Goal: Information Seeking & Learning: Learn about a topic

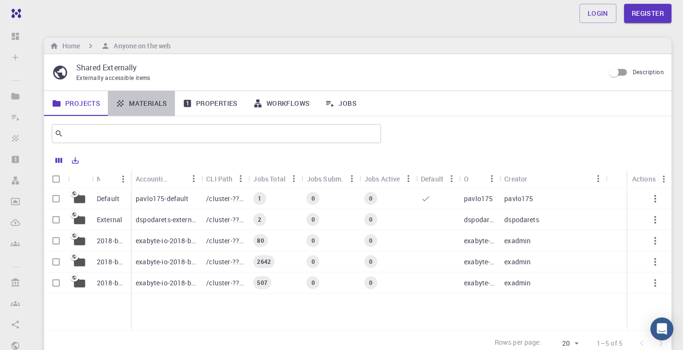
click at [155, 103] on link "Materials" at bounding box center [141, 103] width 67 height 25
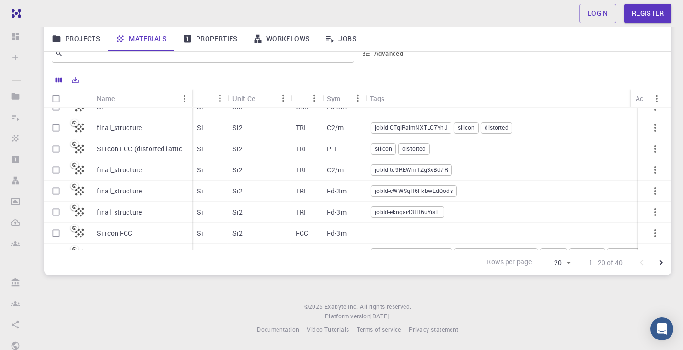
scroll to position [48, 0]
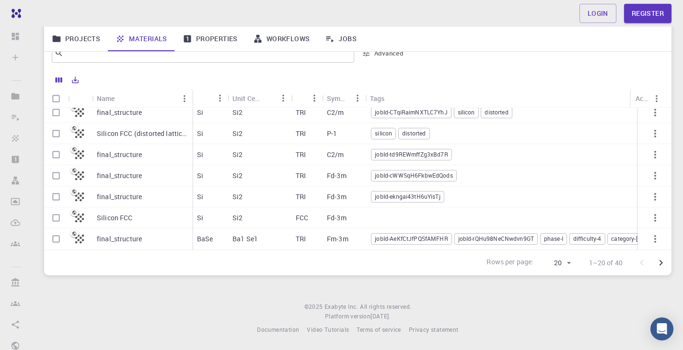
click at [121, 112] on p "final_structure" at bounding box center [119, 113] width 45 height 10
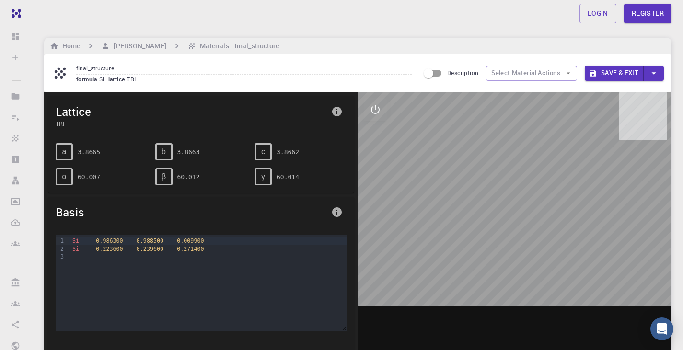
drag, startPoint x: 490, startPoint y: 208, endPoint x: 432, endPoint y: 207, distance: 57.5
click at [431, 209] on div at bounding box center [515, 241] width 314 height 298
drag, startPoint x: 434, startPoint y: 205, endPoint x: 541, endPoint y: 205, distance: 106.8
click at [541, 205] on div at bounding box center [515, 241] width 314 height 298
drag, startPoint x: 441, startPoint y: 151, endPoint x: 440, endPoint y: 173, distance: 21.6
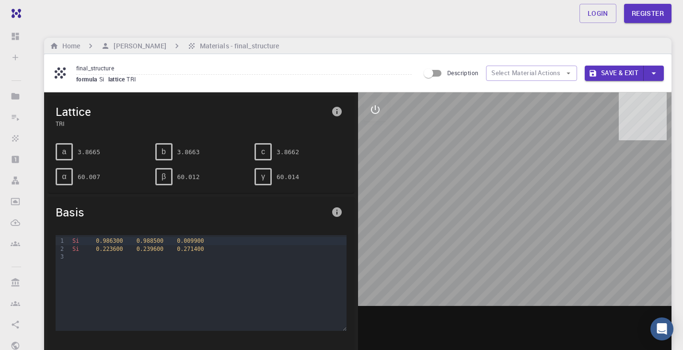
click at [440, 173] on div at bounding box center [515, 241] width 314 height 298
click at [432, 73] on input "Description" at bounding box center [428, 73] width 55 height 18
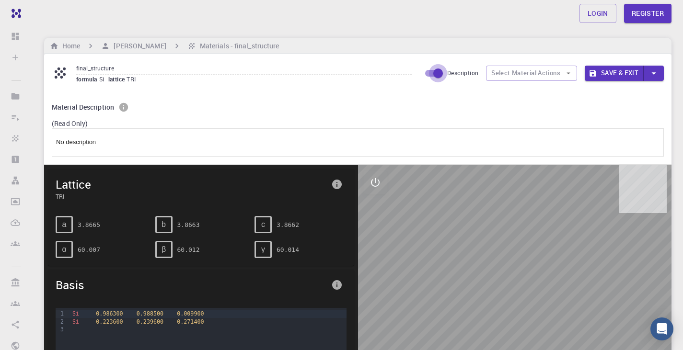
click at [432, 73] on input "Description" at bounding box center [438, 73] width 55 height 18
checkbox input "false"
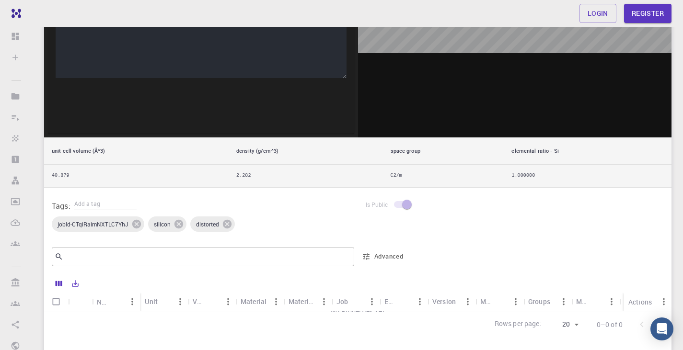
scroll to position [373, 0]
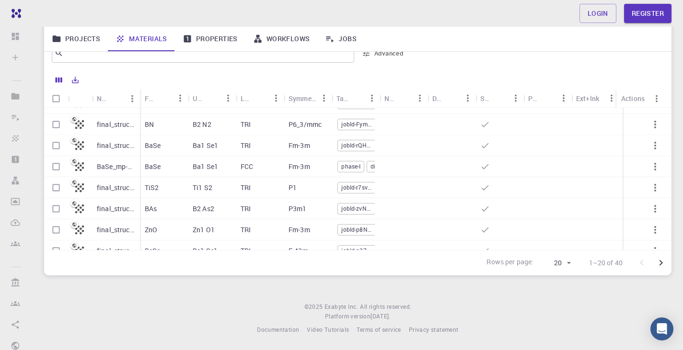
scroll to position [192, 0]
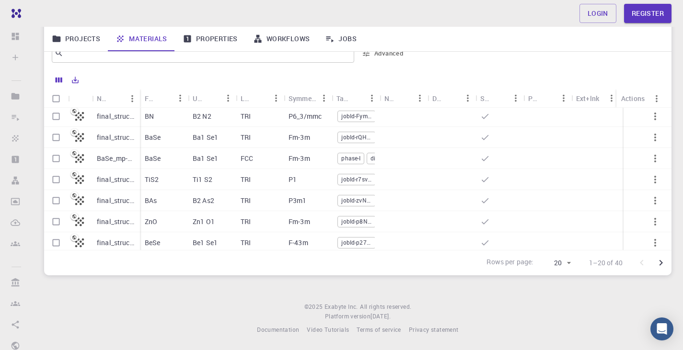
click at [112, 180] on p "final_structure" at bounding box center [116, 180] width 38 height 10
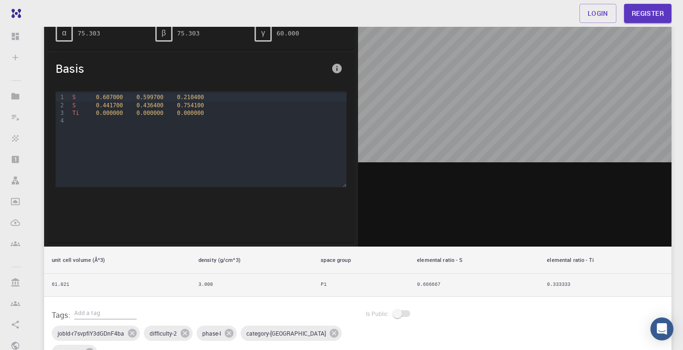
scroll to position [48, 0]
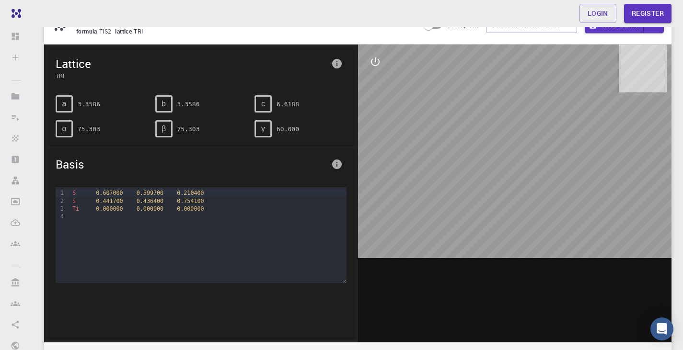
drag, startPoint x: 541, startPoint y: 229, endPoint x: 538, endPoint y: 248, distance: 19.0
click at [538, 248] on div at bounding box center [515, 194] width 314 height 298
drag, startPoint x: 543, startPoint y: 243, endPoint x: 479, endPoint y: 217, distance: 69.0
click at [481, 241] on div at bounding box center [515, 194] width 314 height 298
drag, startPoint x: 494, startPoint y: 141, endPoint x: 526, endPoint y: 119, distance: 38.2
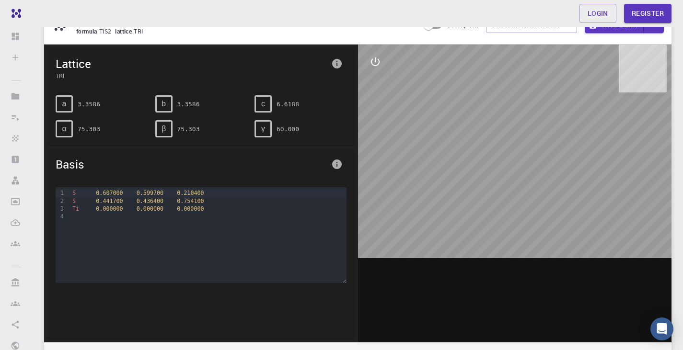
click at [495, 163] on div at bounding box center [515, 194] width 314 height 298
drag, startPoint x: 526, startPoint y: 119, endPoint x: 475, endPoint y: 144, distance: 56.4
click at [475, 144] on div at bounding box center [515, 194] width 314 height 298
drag, startPoint x: 415, startPoint y: 131, endPoint x: 383, endPoint y: 138, distance: 32.8
click at [395, 140] on div at bounding box center [515, 194] width 314 height 298
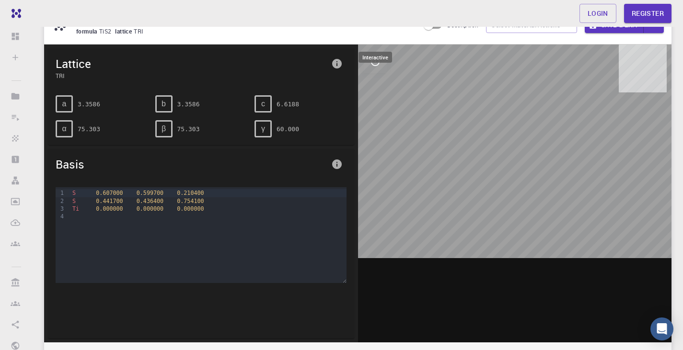
click at [380, 58] on button "interactive" at bounding box center [375, 61] width 23 height 23
click at [378, 87] on icon "view" at bounding box center [375, 84] width 11 height 7
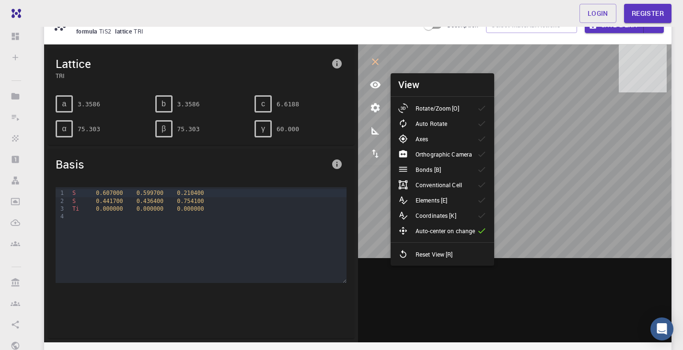
click at [441, 109] on p "Rotate/Zoom [O]" at bounding box center [437, 108] width 44 height 9
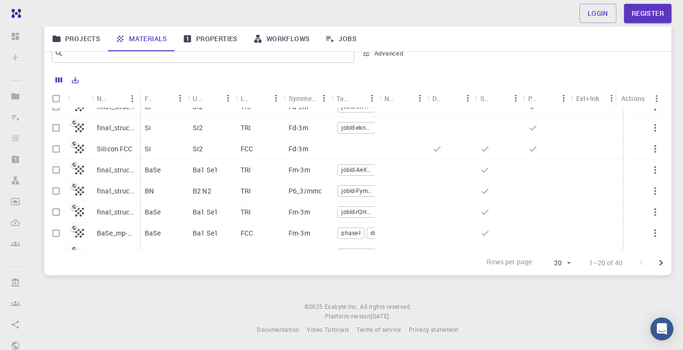
scroll to position [144, 0]
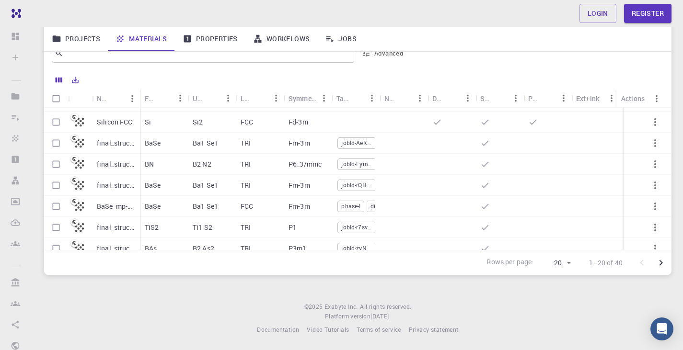
click at [116, 185] on p "final_structure" at bounding box center [116, 186] width 38 height 10
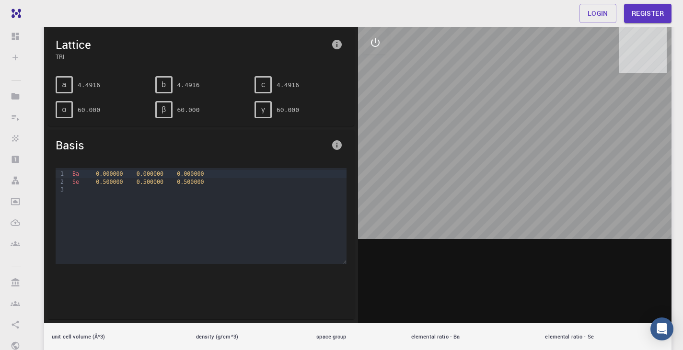
scroll to position [96, 0]
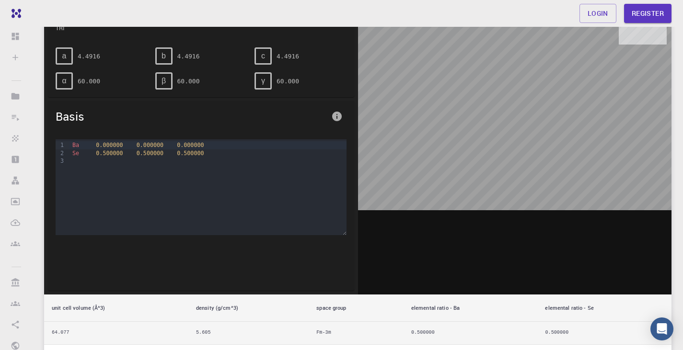
drag, startPoint x: 546, startPoint y: 173, endPoint x: 459, endPoint y: 179, distance: 86.9
click at [459, 179] on div at bounding box center [515, 146] width 314 height 298
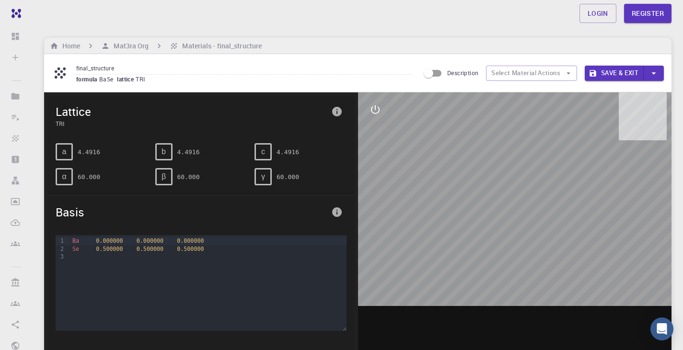
click at [628, 72] on button "Save & Exit" at bounding box center [614, 73] width 59 height 15
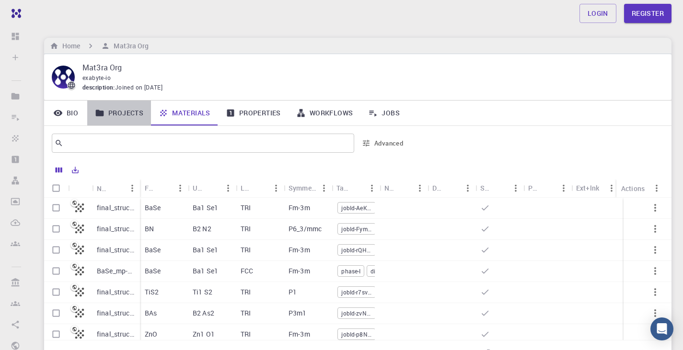
click at [126, 114] on link "Projects" at bounding box center [119, 113] width 64 height 25
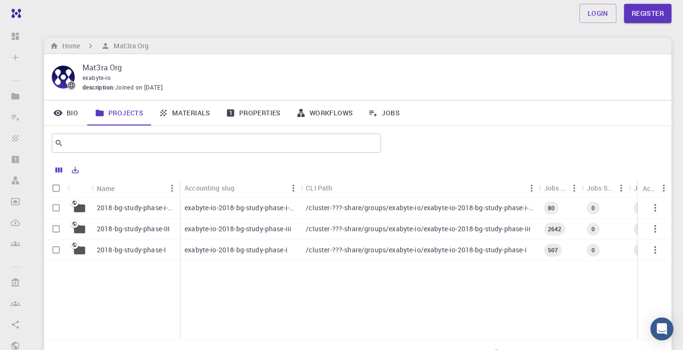
click at [135, 207] on p "2018-bg-study-phase-i-ph" at bounding box center [136, 208] width 78 height 10
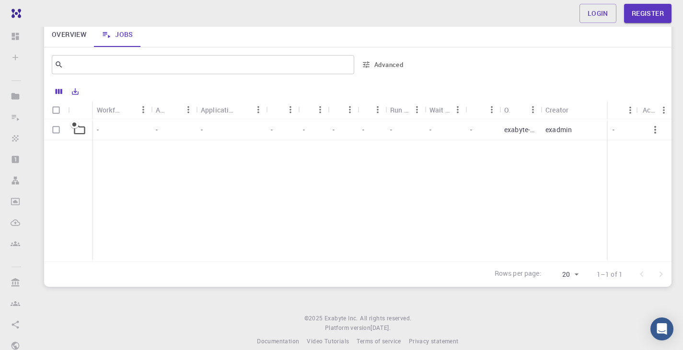
scroll to position [80, 0]
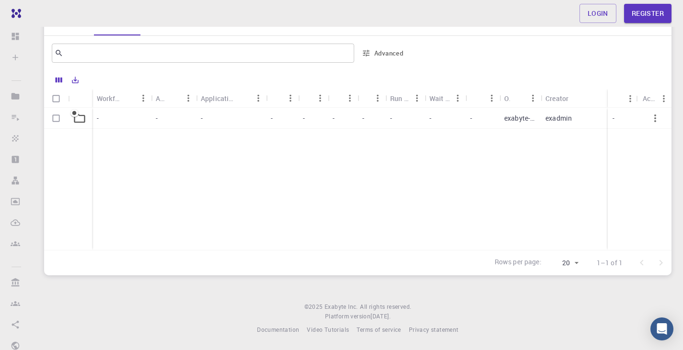
click at [296, 118] on div "-" at bounding box center [282, 118] width 32 height 21
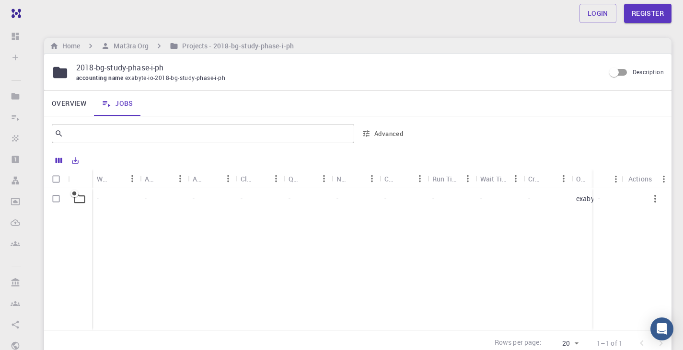
scroll to position [80, 0]
